Goal: Entertainment & Leisure: Consume media (video, audio)

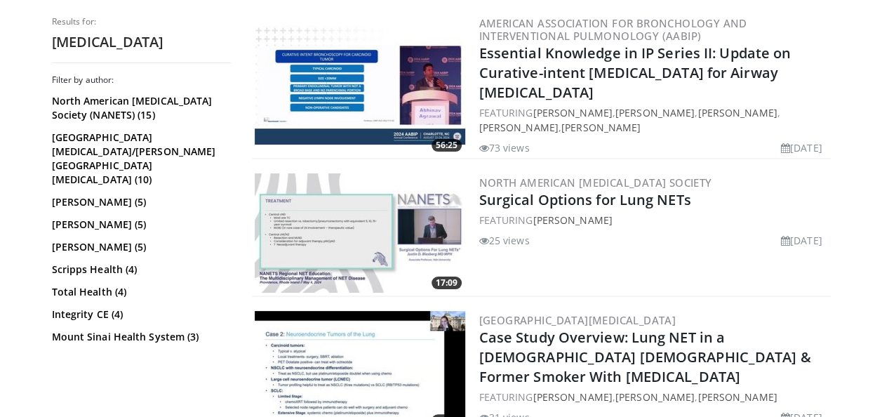
scroll to position [2655, 0]
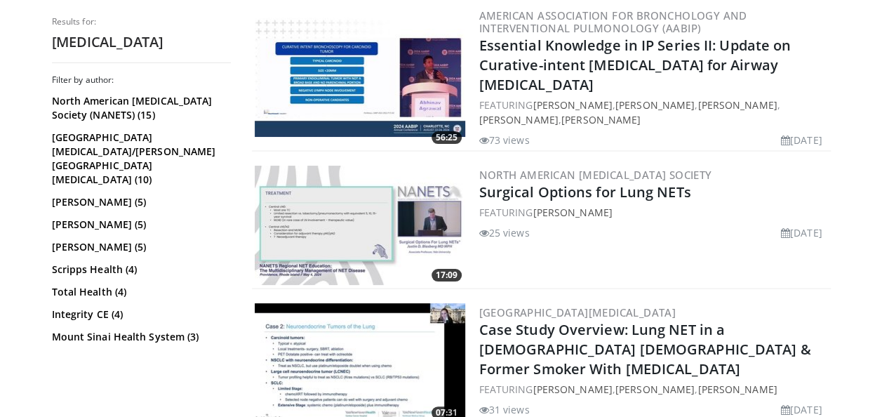
drag, startPoint x: 873, startPoint y: 391, endPoint x: 887, endPoint y: 411, distance: 24.5
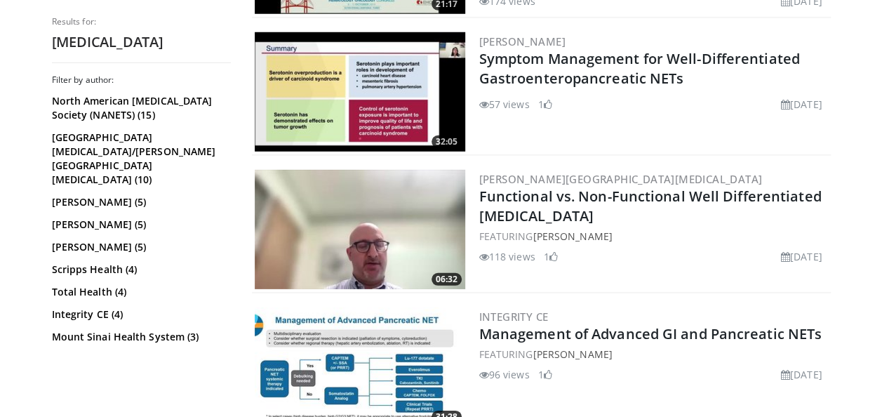
scroll to position [1954, 0]
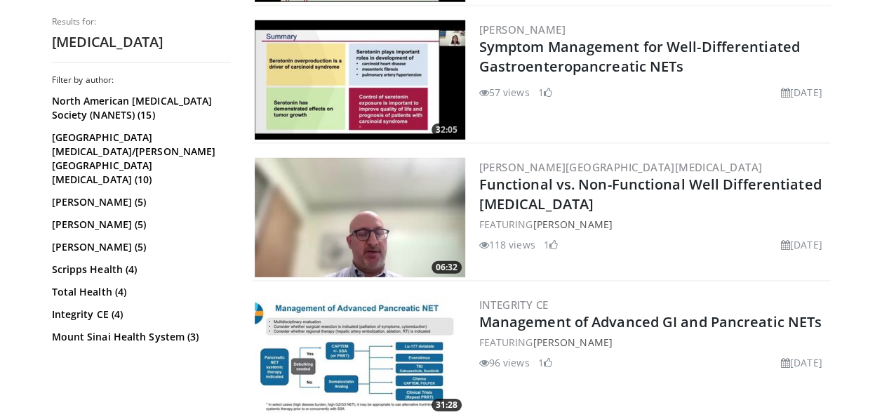
click at [390, 345] on img at bounding box center [360, 354] width 210 height 119
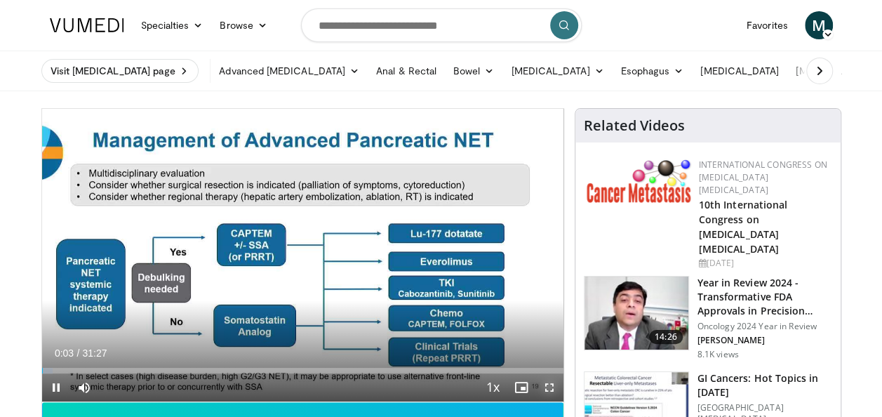
click at [548, 384] on span "Video Player" at bounding box center [549, 387] width 28 height 28
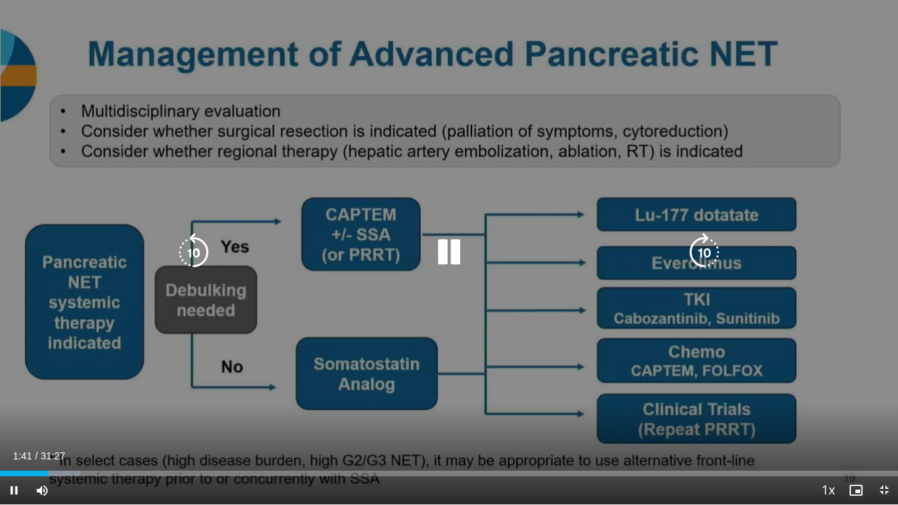
click at [753, 297] on div "10 seconds Tap to unmute" at bounding box center [449, 252] width 898 height 504
click at [452, 255] on icon "Video Player" at bounding box center [448, 252] width 39 height 39
click at [453, 240] on icon "Video Player" at bounding box center [448, 252] width 39 height 39
click at [450, 247] on icon "Video Player" at bounding box center [448, 252] width 39 height 39
click at [443, 251] on icon "Video Player" at bounding box center [448, 252] width 39 height 39
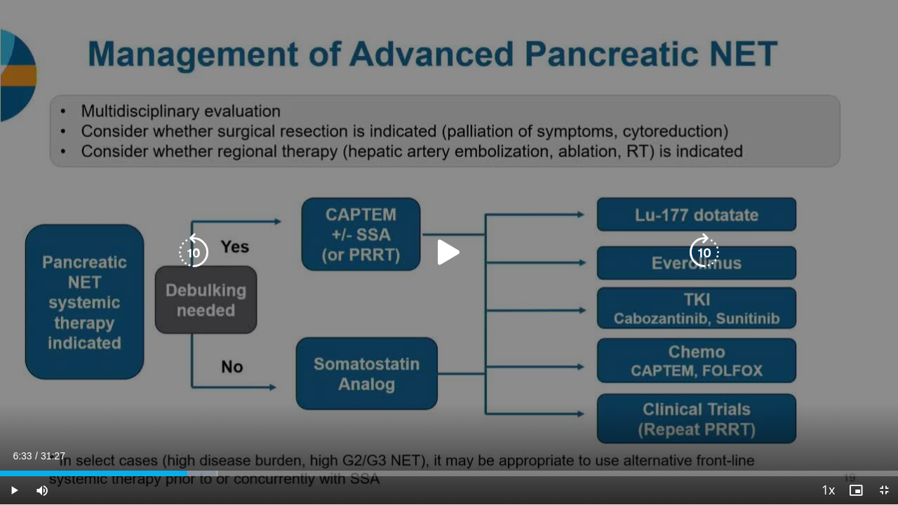
click at [440, 247] on icon "Video Player" at bounding box center [448, 252] width 39 height 39
click at [445, 251] on icon "Video Player" at bounding box center [448, 252] width 39 height 39
click at [445, 254] on icon "Video Player" at bounding box center [448, 252] width 39 height 39
click at [450, 247] on icon "Video Player" at bounding box center [448, 252] width 39 height 39
click at [440, 257] on icon "Video Player" at bounding box center [448, 252] width 39 height 39
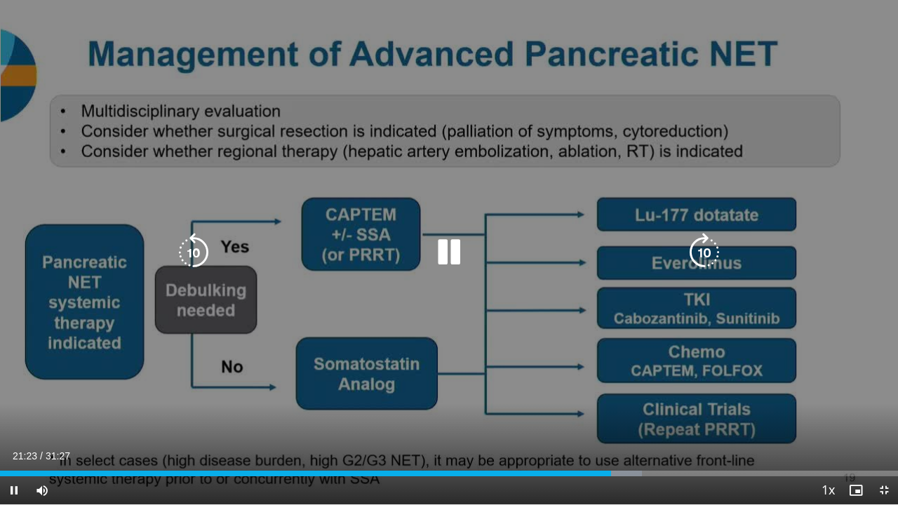
click at [445, 250] on icon "Video Player" at bounding box center [448, 252] width 39 height 39
